Goal: Check status

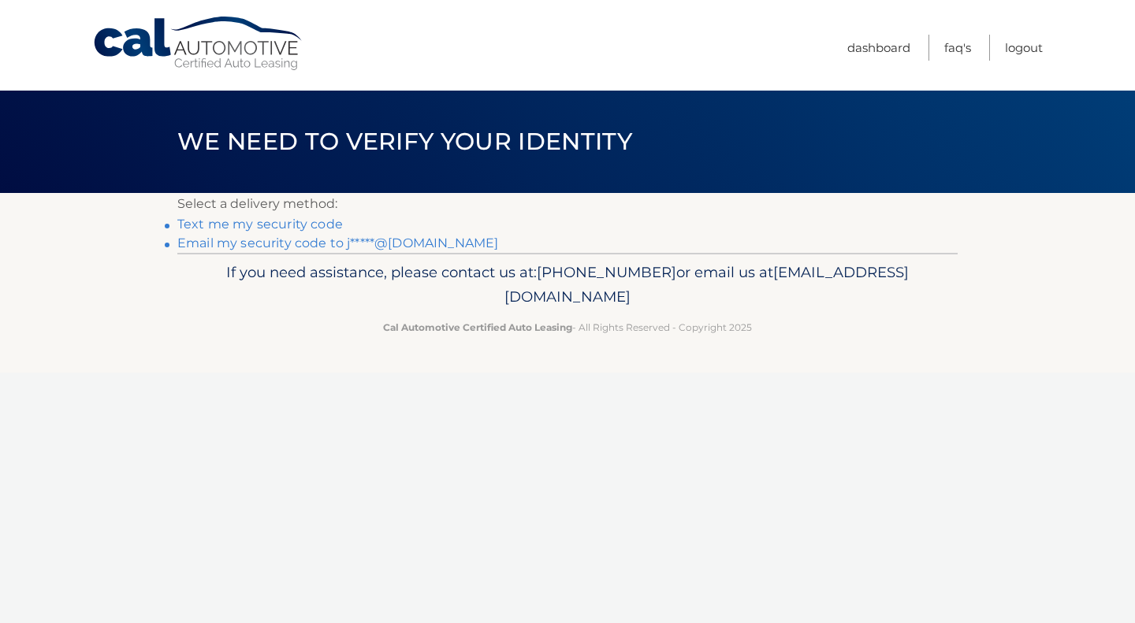
click at [281, 223] on link "Text me my security code" at bounding box center [260, 224] width 166 height 15
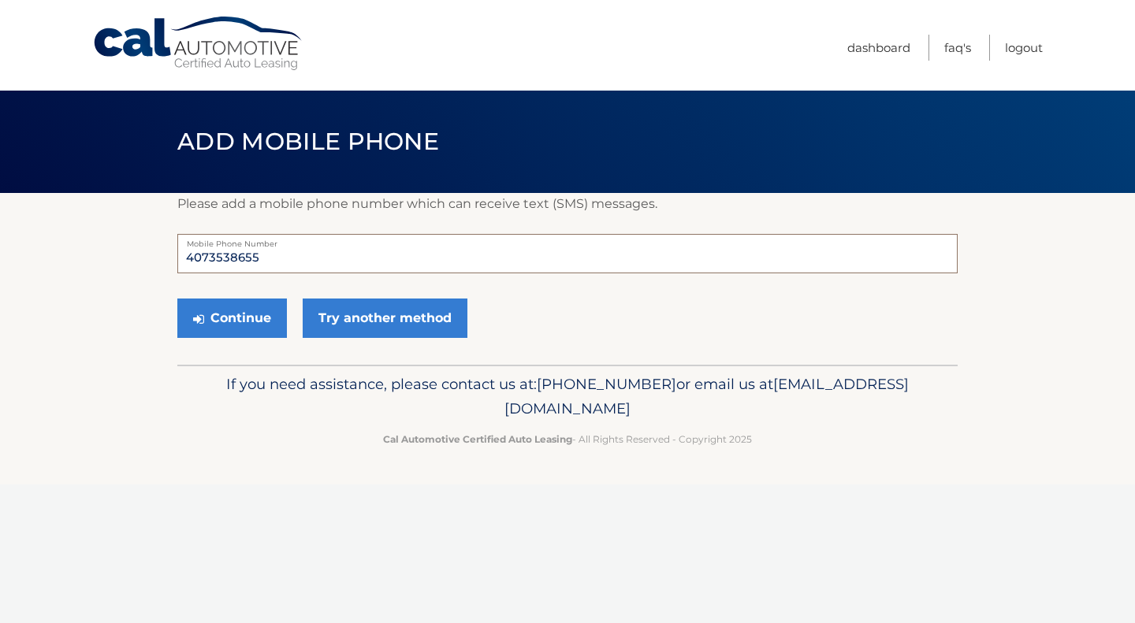
click at [266, 255] on input "4073538655" at bounding box center [567, 253] width 780 height 39
drag, startPoint x: 267, startPoint y: 255, endPoint x: 147, endPoint y: 255, distance: 120.6
click at [147, 255] on section "Please add a mobile phone number which can receive text (SMS) messages. 4073538…" at bounding box center [567, 279] width 1135 height 172
type input "4073423685"
click at [252, 322] on button "Continue" at bounding box center [232, 318] width 110 height 39
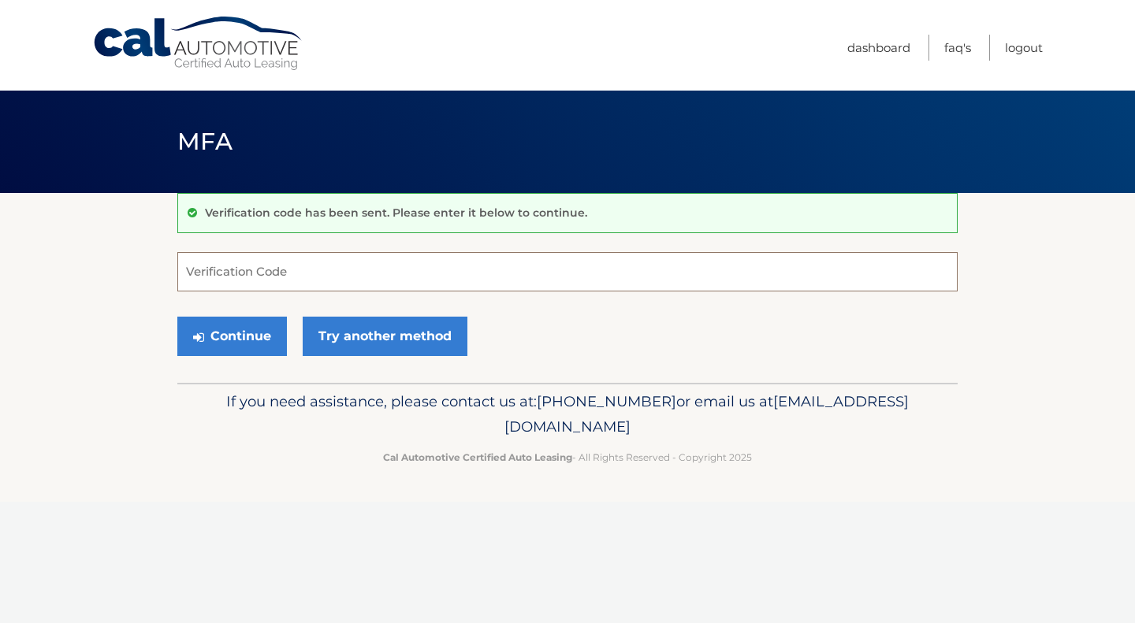
click at [280, 271] on input "Verification Code" at bounding box center [567, 271] width 780 height 39
click at [284, 268] on input "Verification Code" at bounding box center [567, 271] width 780 height 39
type input "598185"
click at [273, 335] on button "Continue" at bounding box center [232, 336] width 110 height 39
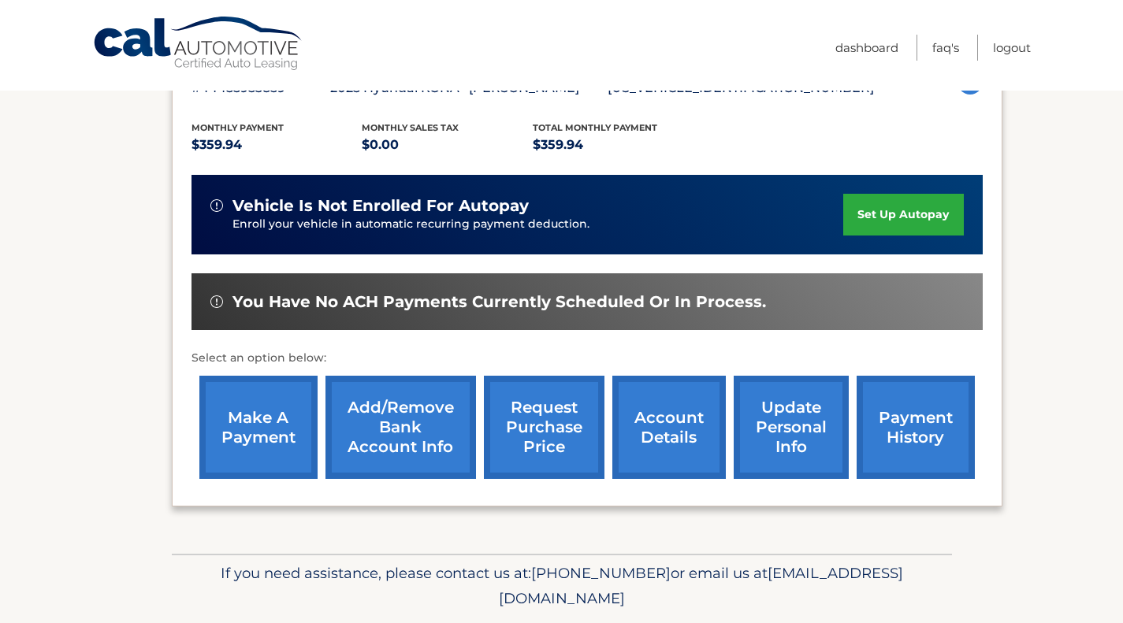
scroll to position [353, 0]
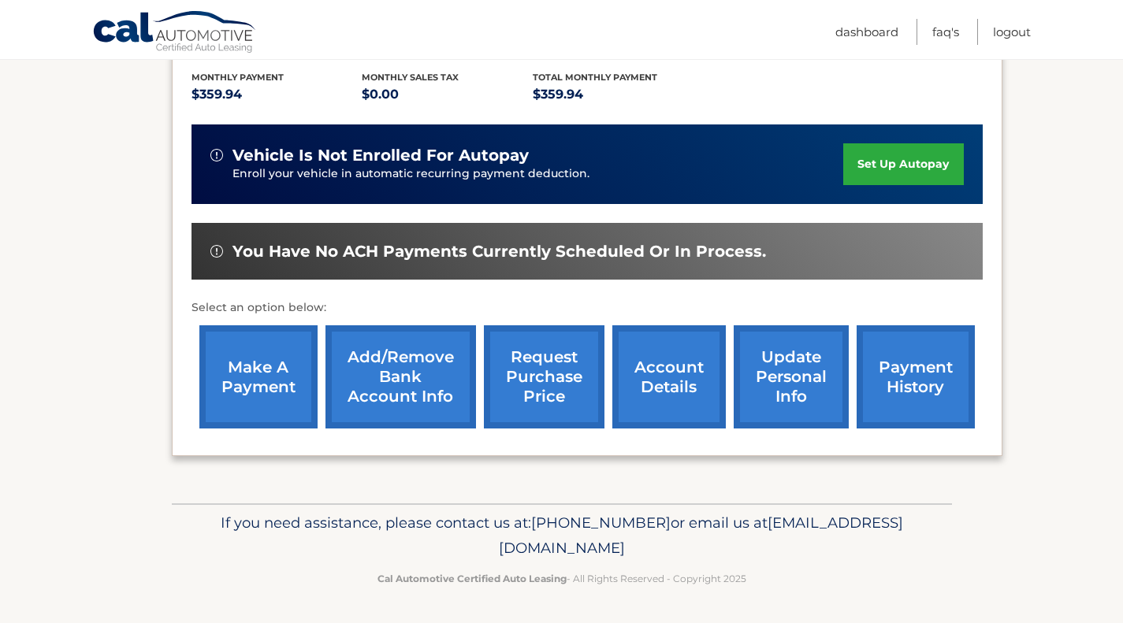
click at [660, 395] on link "account details" at bounding box center [668, 376] width 113 height 103
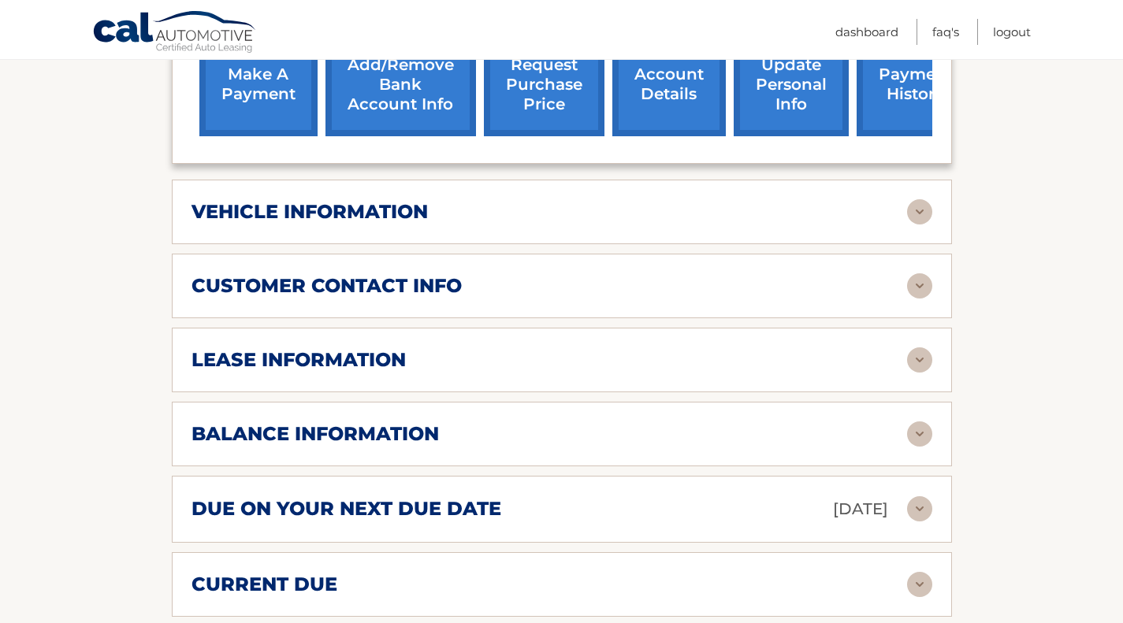
scroll to position [668, 0]
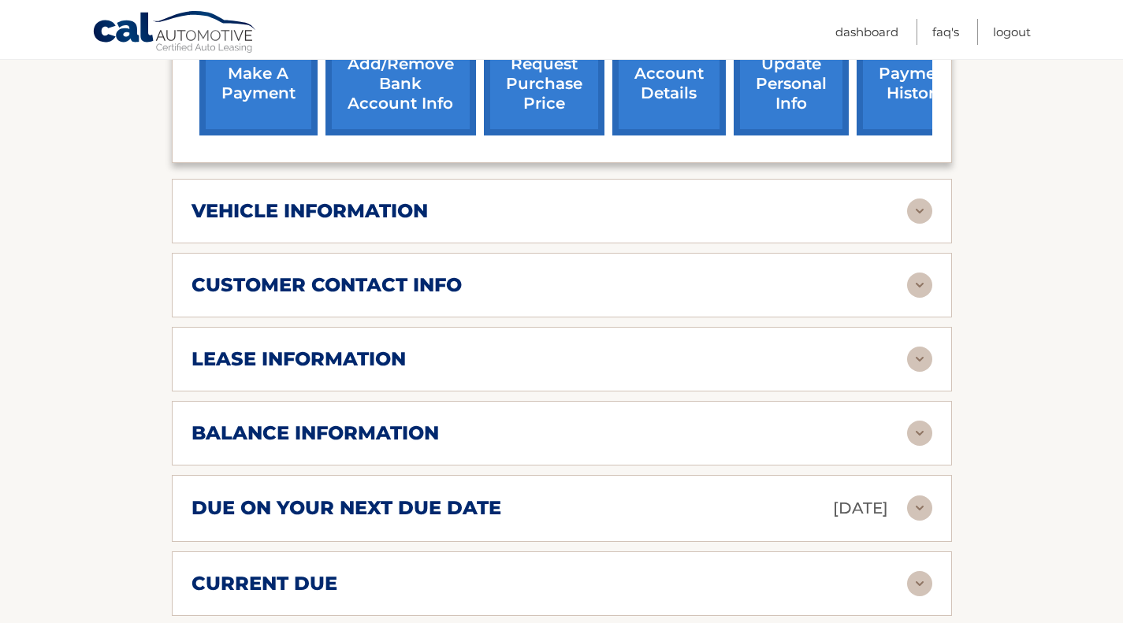
click at [363, 436] on h2 "balance information" at bounding box center [315, 434] width 247 height 24
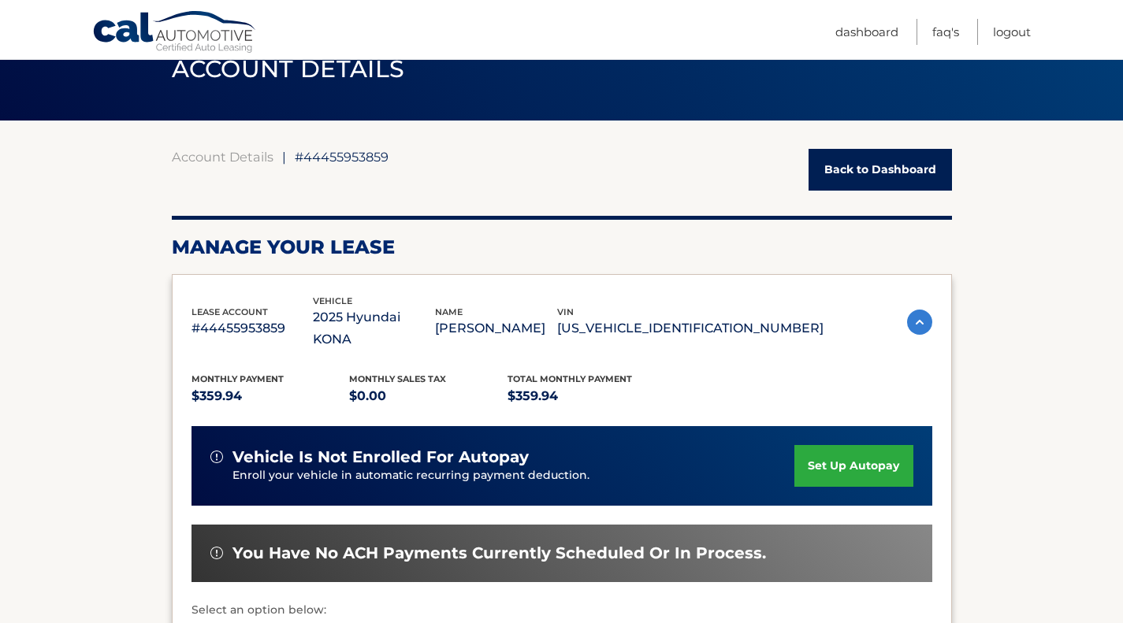
scroll to position [78, 0]
